Goal: Check status

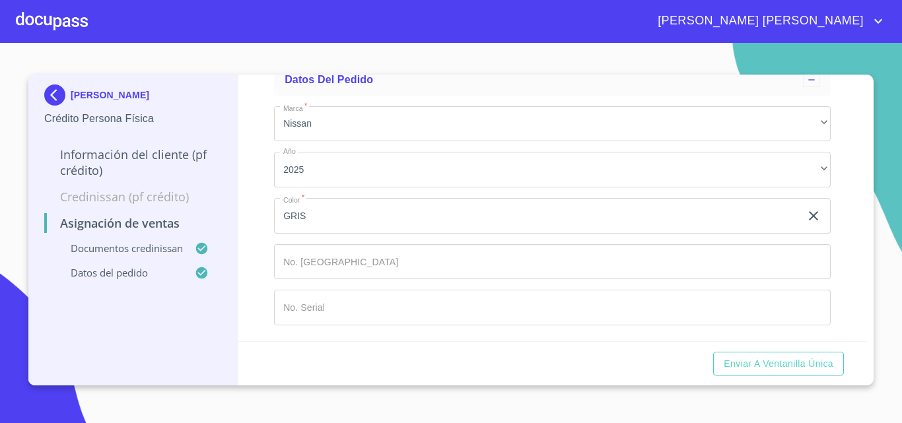
scroll to position [299, 0]
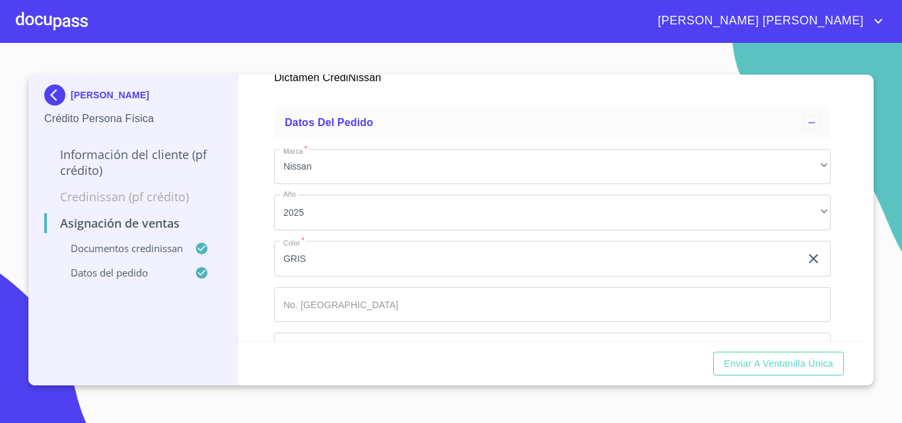
click at [64, 19] on div at bounding box center [52, 21] width 72 height 42
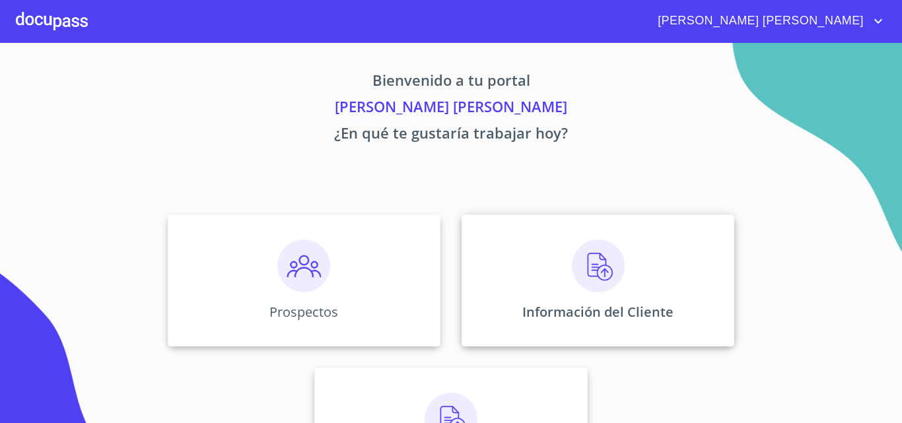
click at [543, 268] on div "Información del Cliente" at bounding box center [598, 281] width 273 height 132
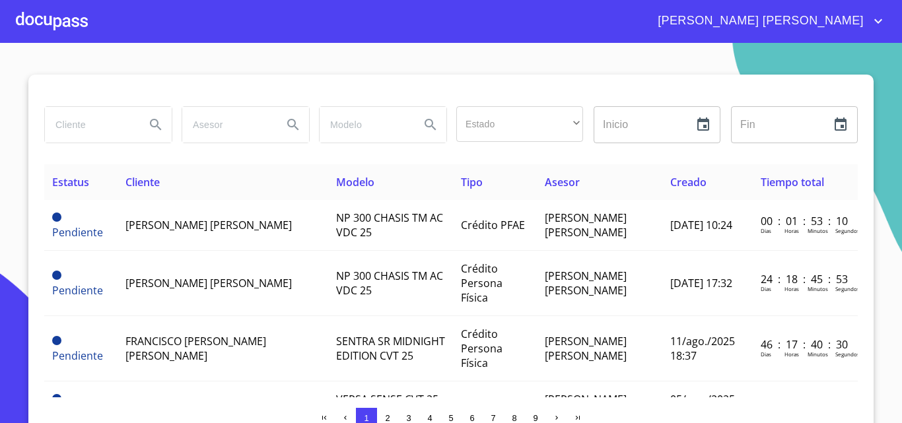
click at [64, 129] on input "search" at bounding box center [90, 125] width 90 height 36
click at [67, 130] on input "search" at bounding box center [90, 125] width 90 height 36
type input "[PERSON_NAME]"
click at [151, 123] on icon "Search" at bounding box center [156, 125] width 16 height 16
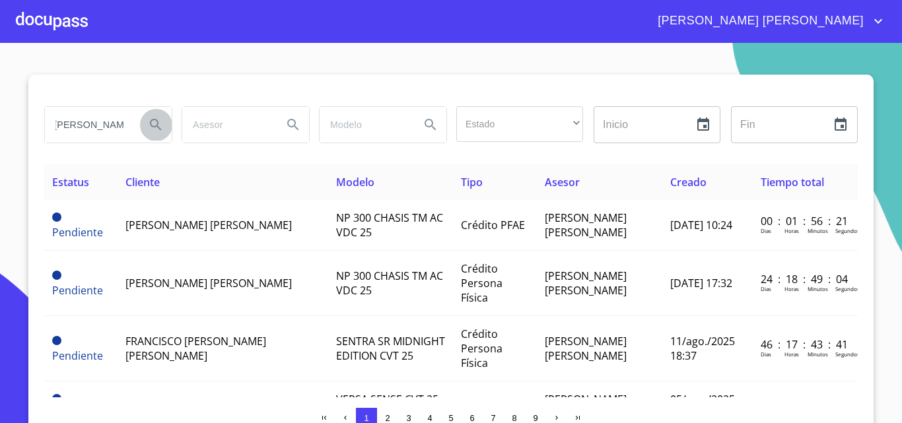
scroll to position [0, 0]
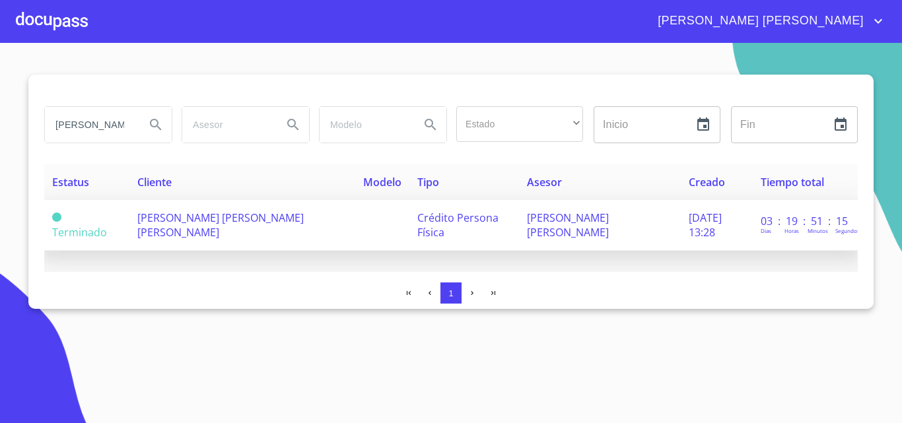
click at [247, 237] on td "[PERSON_NAME] [PERSON_NAME] [PERSON_NAME]" at bounding box center [242, 225] width 226 height 51
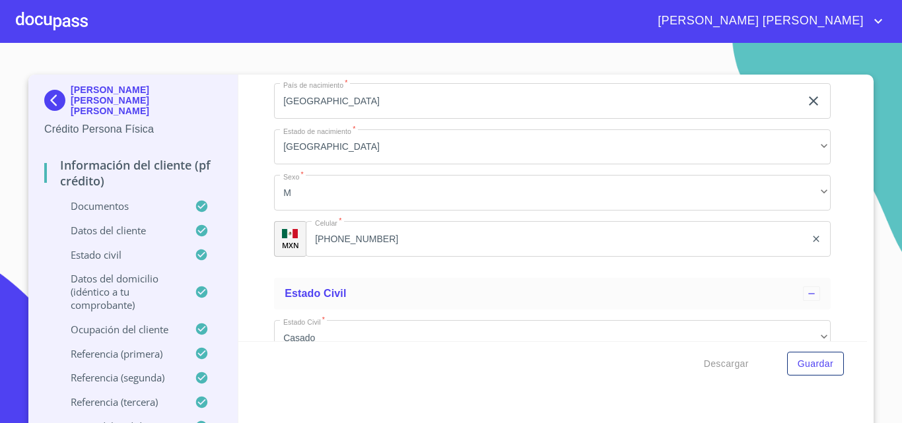
scroll to position [4276, 0]
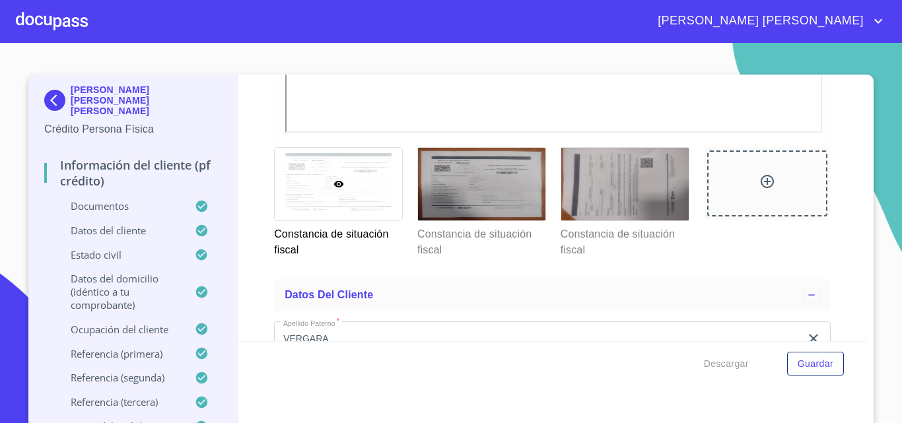
scroll to position [3946, 0]
click at [349, 195] on div at bounding box center [338, 183] width 127 height 72
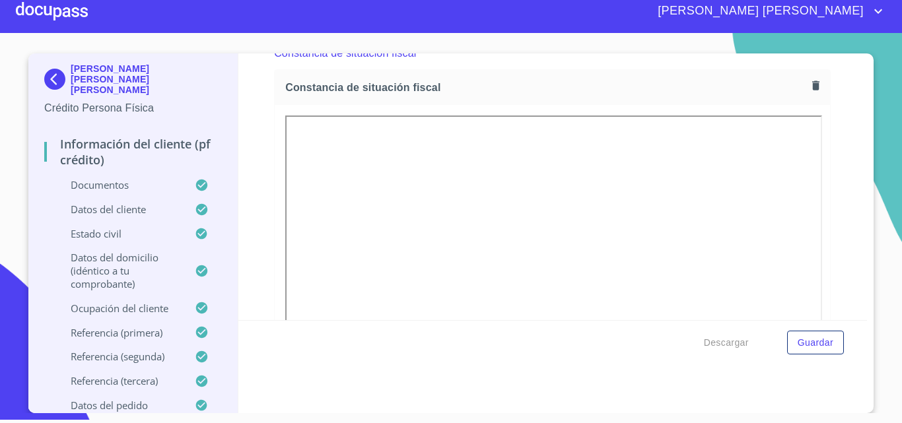
click at [877, 9] on icon "account of current user" at bounding box center [878, 11] width 16 height 16
click at [868, 23] on li "Salir" at bounding box center [864, 28] width 43 height 24
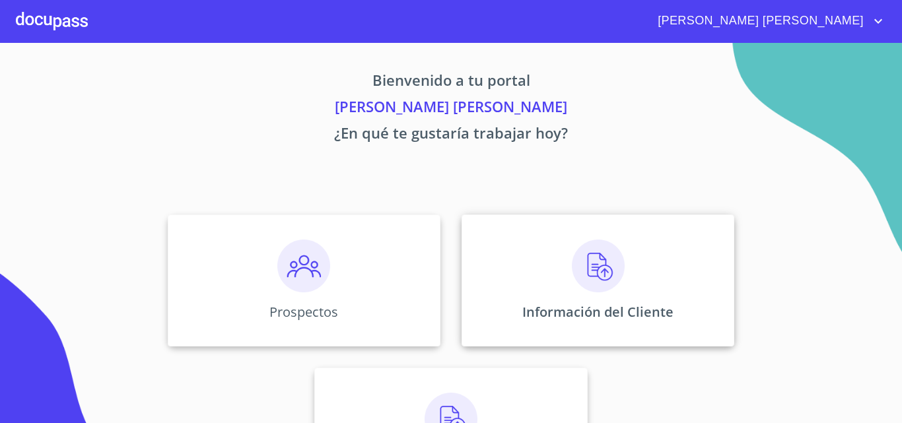
click at [590, 287] on img at bounding box center [598, 266] width 53 height 53
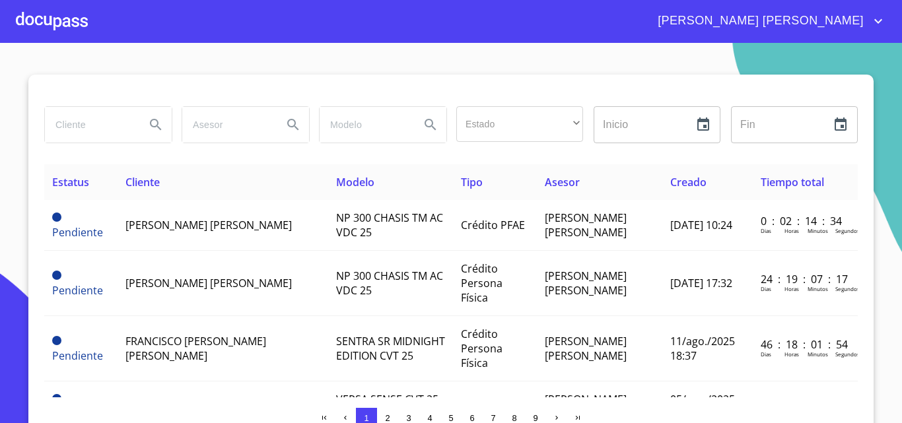
click at [87, 124] on input "search" at bounding box center [90, 125] width 90 height 36
type input "VERGARA"
click at [153, 126] on icon "Search" at bounding box center [155, 124] width 11 height 11
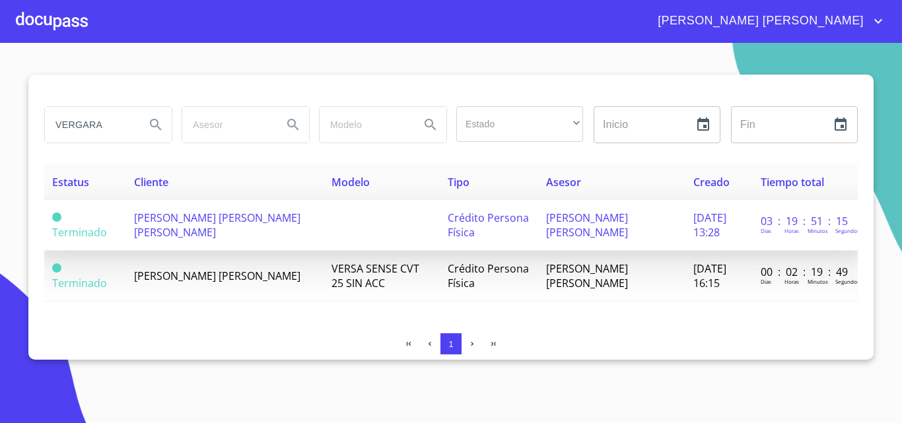
click at [223, 223] on span "[PERSON_NAME] [PERSON_NAME] [PERSON_NAME]" at bounding box center [217, 225] width 166 height 29
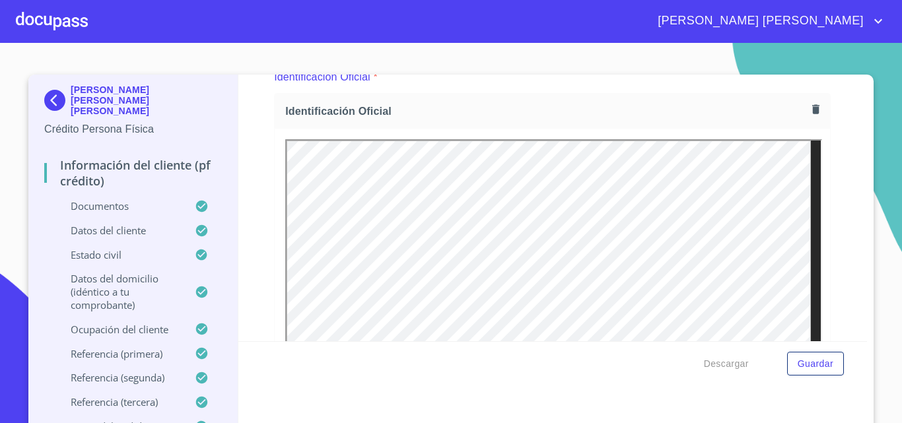
scroll to position [198, 0]
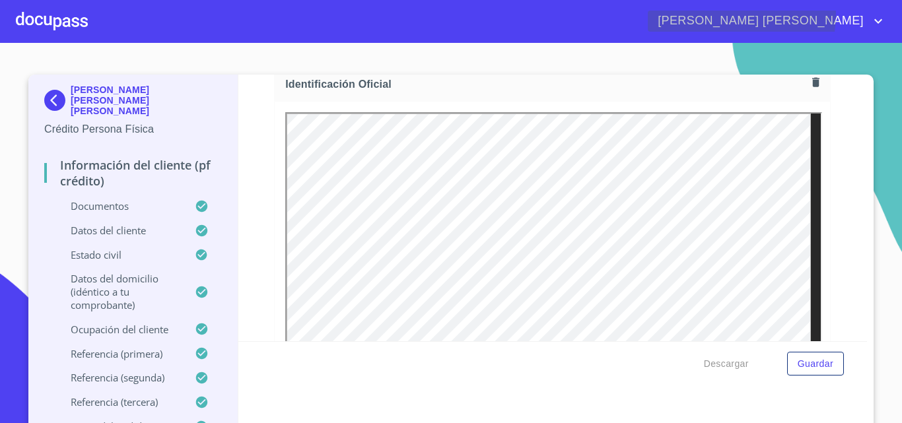
click at [879, 15] on icon "account of current user" at bounding box center [878, 21] width 16 height 16
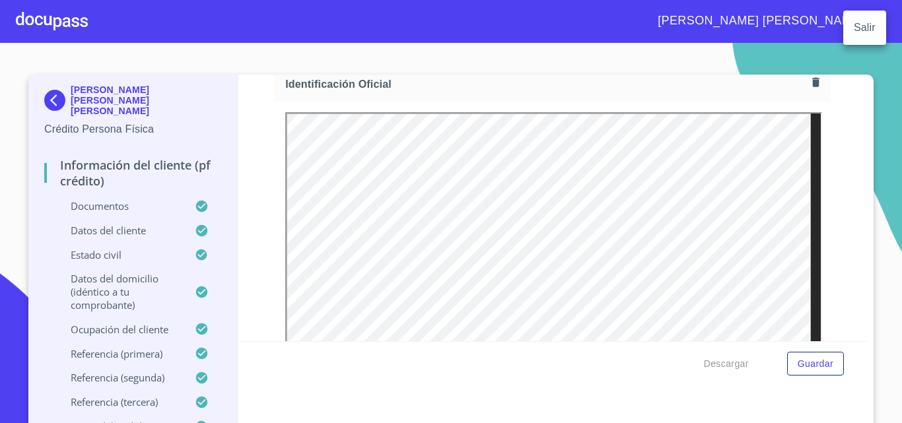
click at [873, 32] on li "Salir" at bounding box center [864, 28] width 43 height 24
